Goal: Transaction & Acquisition: Purchase product/service

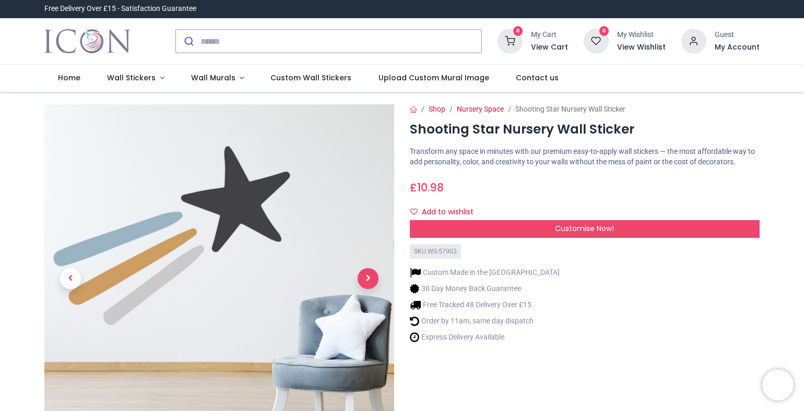
click at [364, 277] on span "Next" at bounding box center [368, 278] width 21 height 21
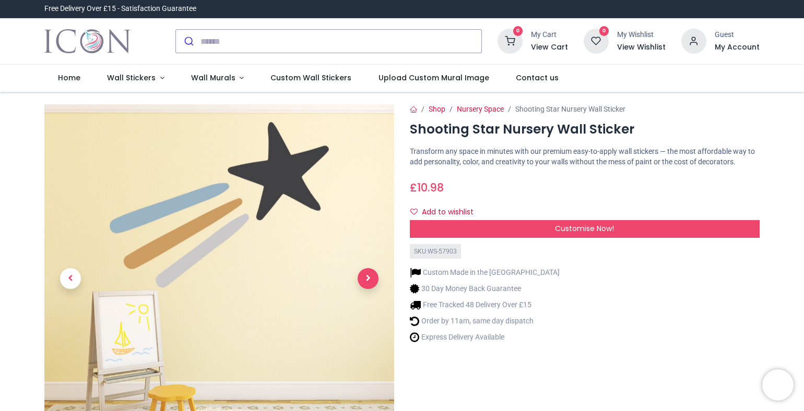
click at [364, 277] on span "Next" at bounding box center [368, 278] width 21 height 21
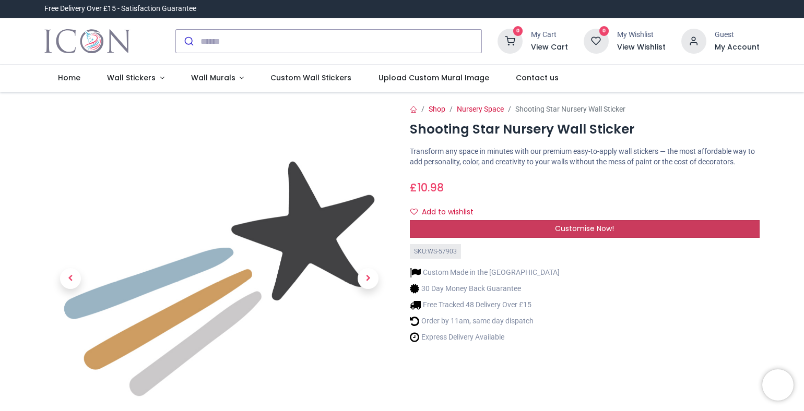
click at [618, 230] on div "Customise Now!" at bounding box center [585, 229] width 350 height 18
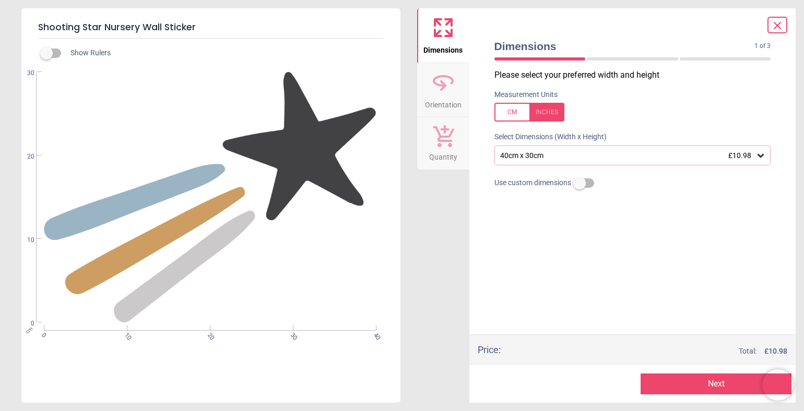
click at [609, 58] on div at bounding box center [632, 58] width 91 height 3
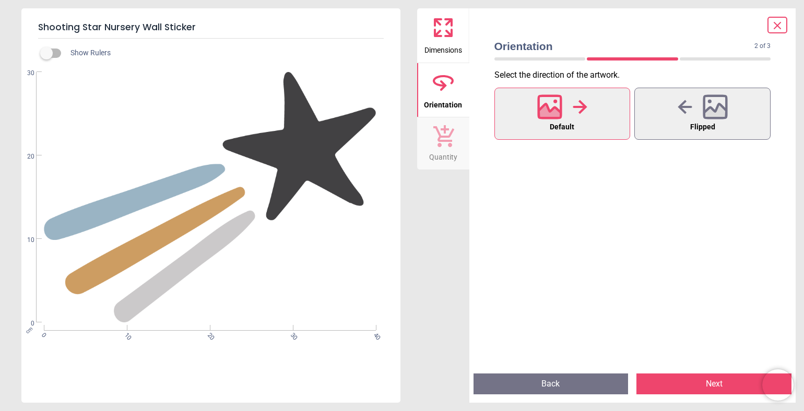
click at [697, 57] on div "2 of 4" at bounding box center [632, 59] width 285 height 10
click at [697, 60] on div at bounding box center [725, 58] width 91 height 3
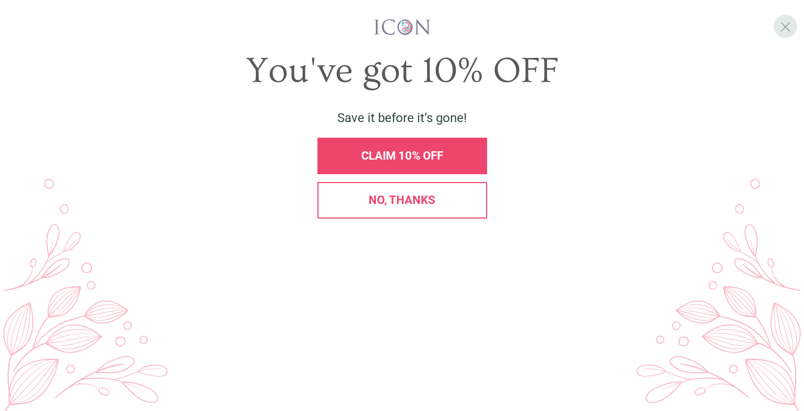
click at [780, 30] on span "X" at bounding box center [785, 27] width 11 height 16
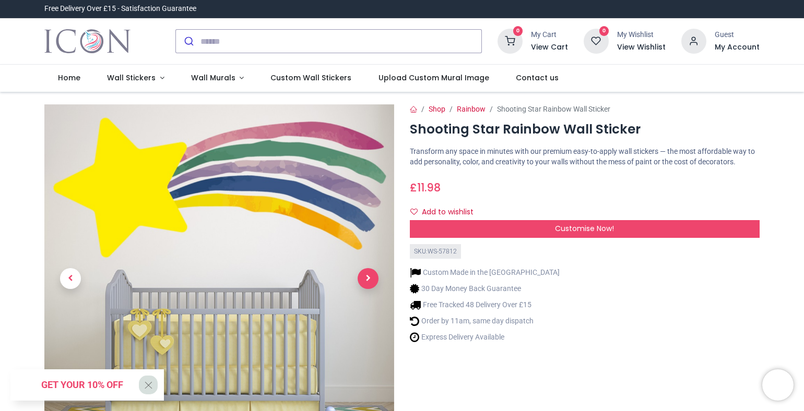
click at [365, 280] on span "Next" at bounding box center [368, 278] width 21 height 21
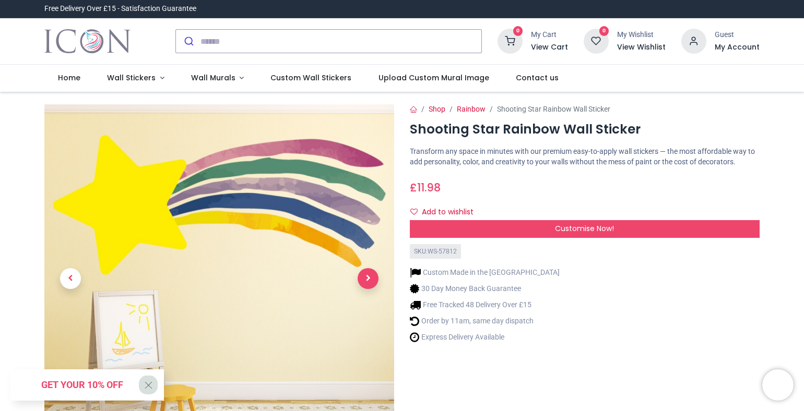
click at [365, 280] on span "Next" at bounding box center [368, 278] width 21 height 21
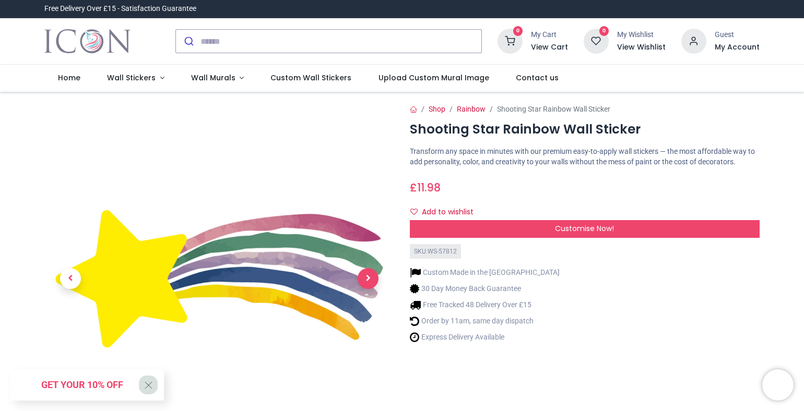
click at [365, 280] on span "Next" at bounding box center [368, 278] width 21 height 21
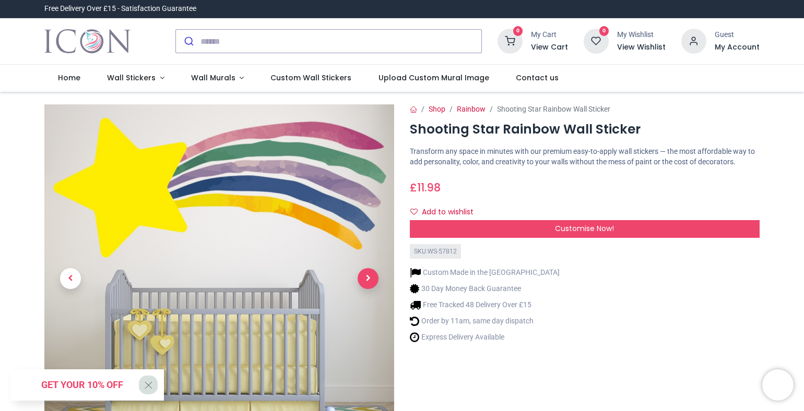
click at [365, 280] on span "Next" at bounding box center [368, 278] width 21 height 21
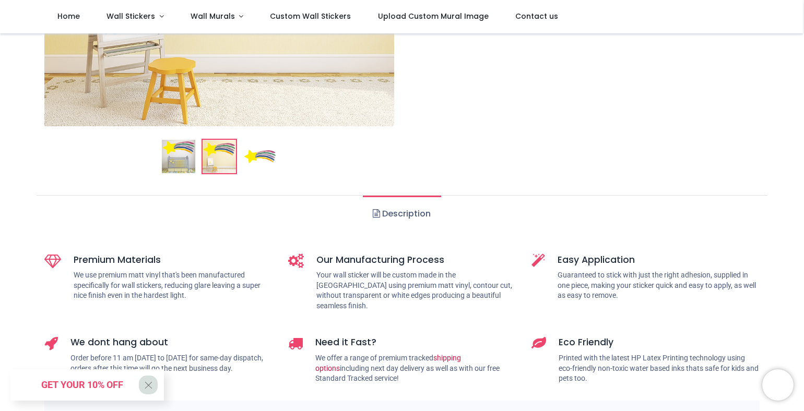
scroll to position [292, 0]
